Goal: Navigation & Orientation: Find specific page/section

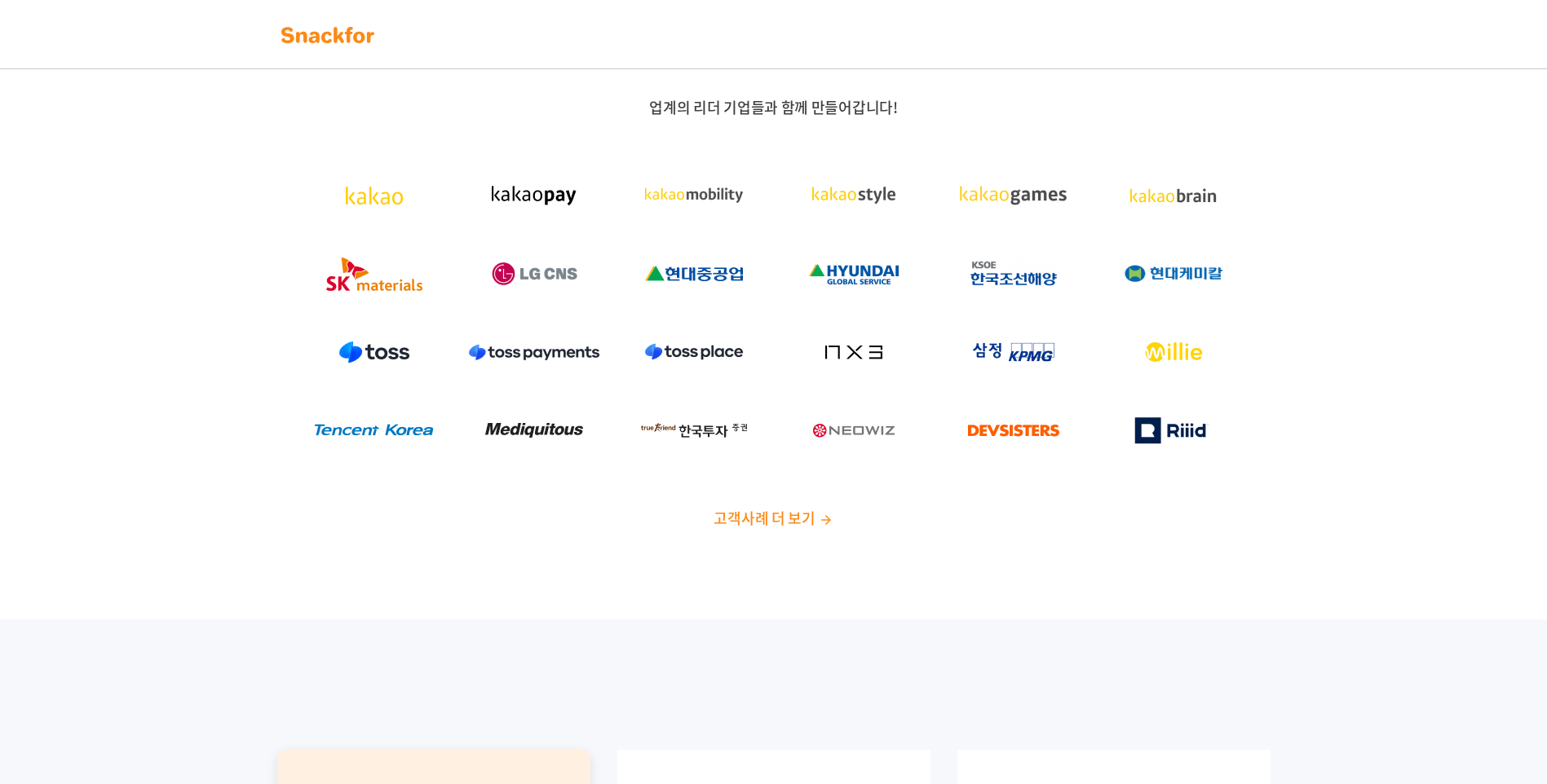
click at [806, 519] on span "고객사례 더 보기" at bounding box center [764, 518] width 101 height 22
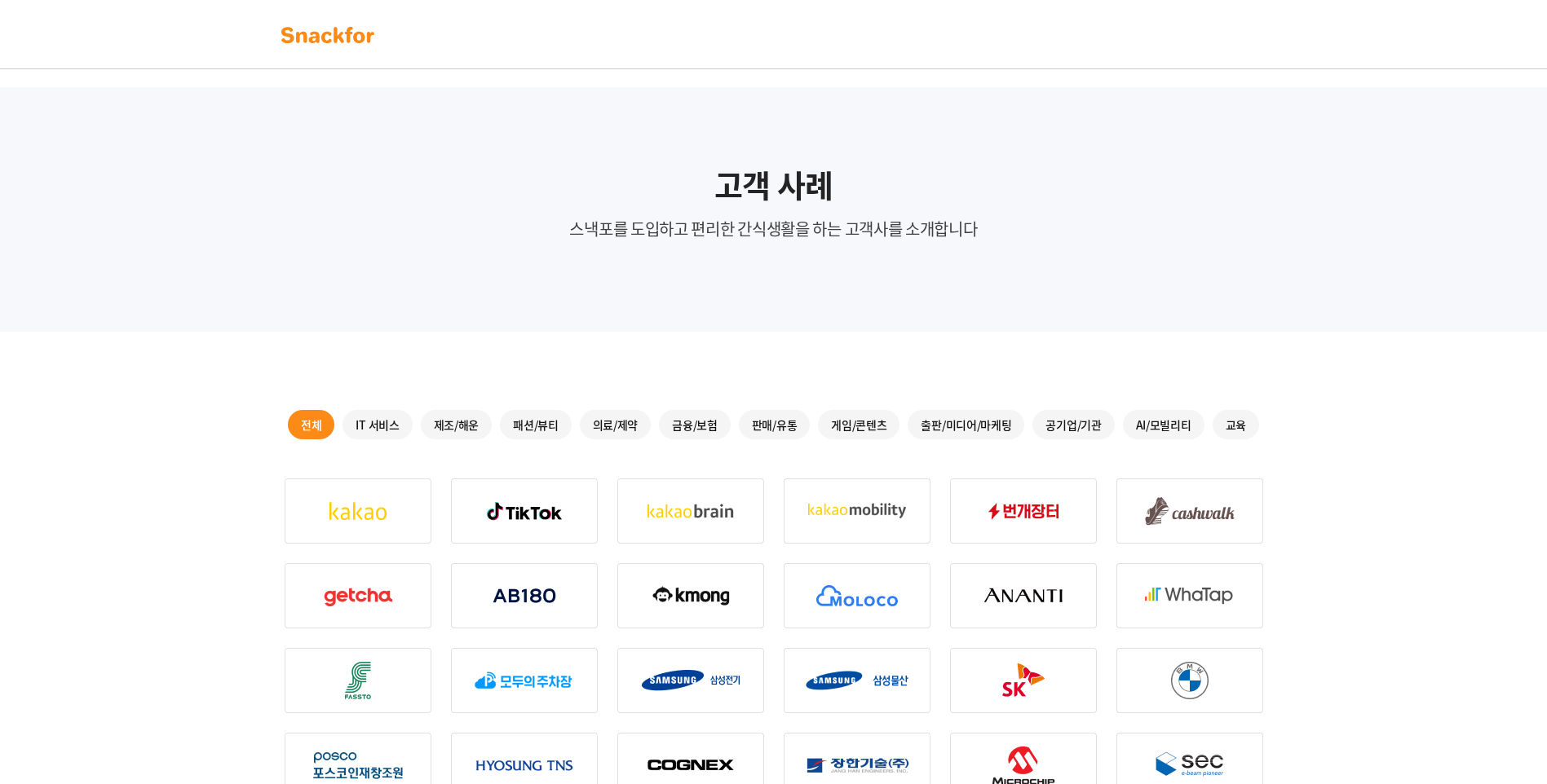
click at [344, 35] on img at bounding box center [328, 35] width 103 height 26
